Goal: Check status: Check status

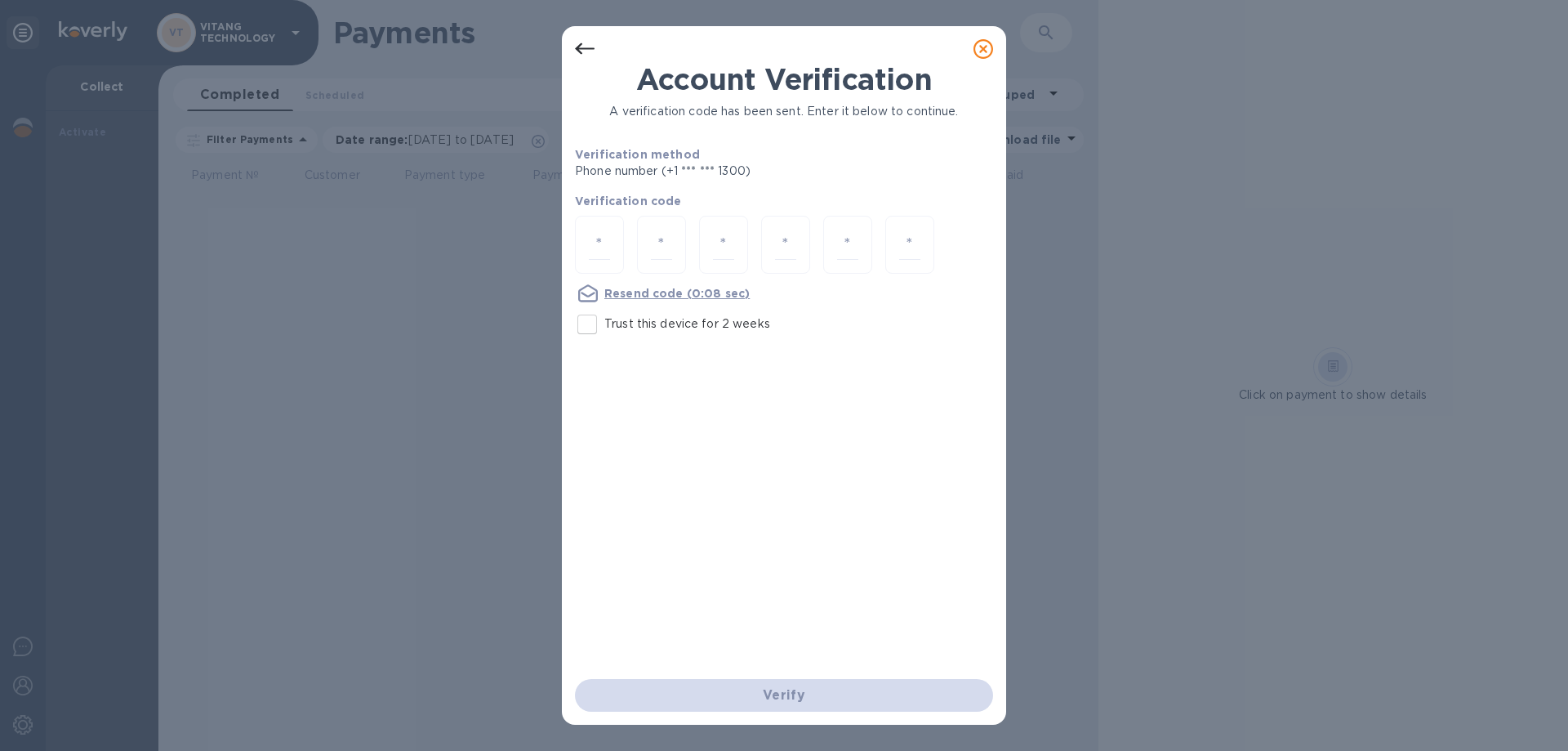
drag, startPoint x: 637, startPoint y: 229, endPoint x: 625, endPoint y: 235, distance: 13.4
click at [637, 230] on div at bounding box center [661, 244] width 49 height 58
click at [601, 240] on input "number" at bounding box center [599, 245] width 21 height 30
type input "8"
type input "1"
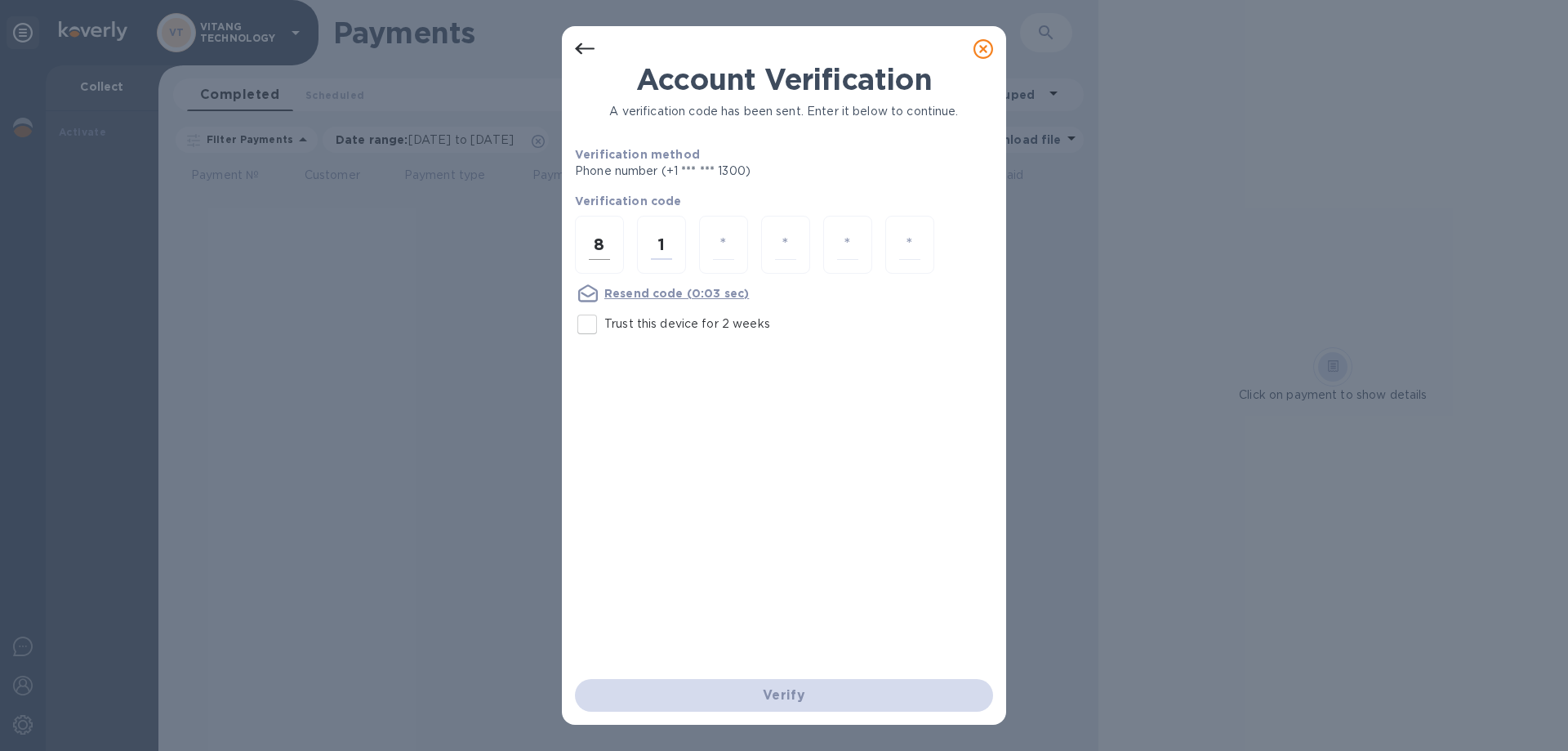
type input "2"
type input "6"
type input "5"
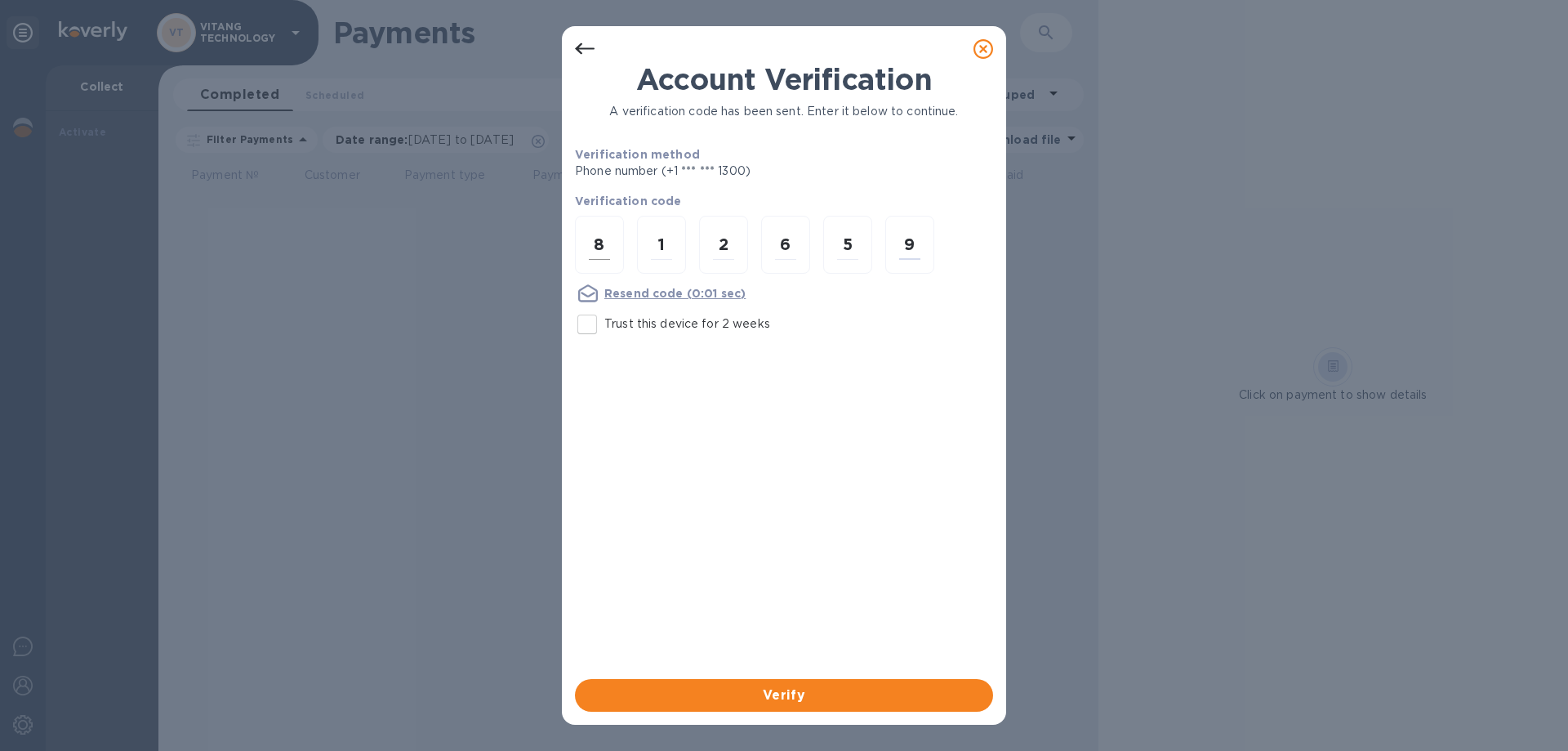
type input "9"
